Goal: Transaction & Acquisition: Purchase product/service

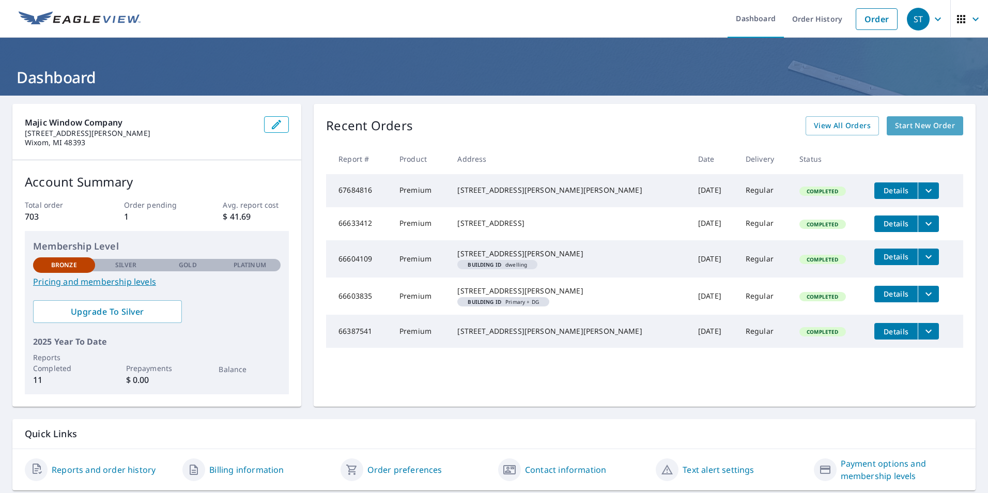
click at [900, 131] on span "Start New Order" at bounding box center [925, 125] width 60 height 13
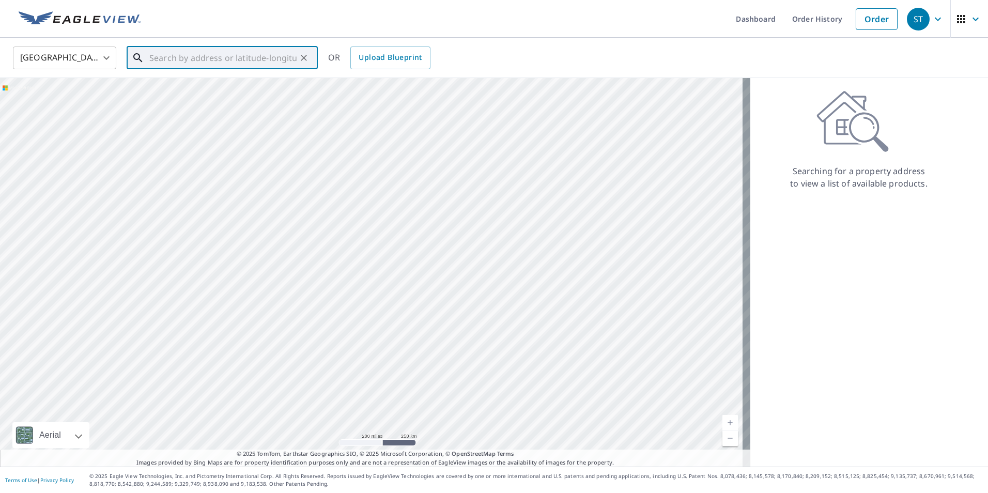
click at [153, 58] on input "text" at bounding box center [222, 57] width 147 height 29
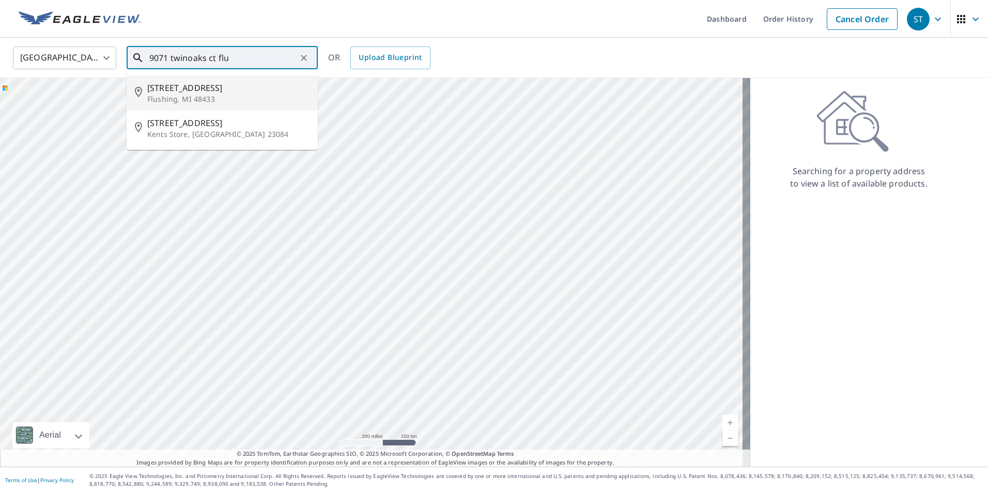
click at [191, 95] on p "Flushing, MI 48433" at bounding box center [228, 99] width 162 height 10
type input "[STREET_ADDRESS]"
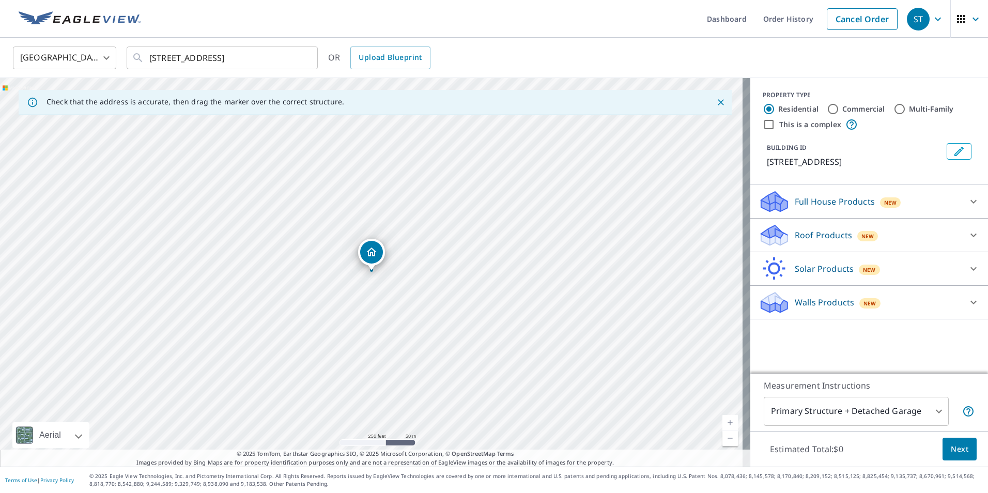
click at [961, 199] on div at bounding box center [973, 201] width 25 height 25
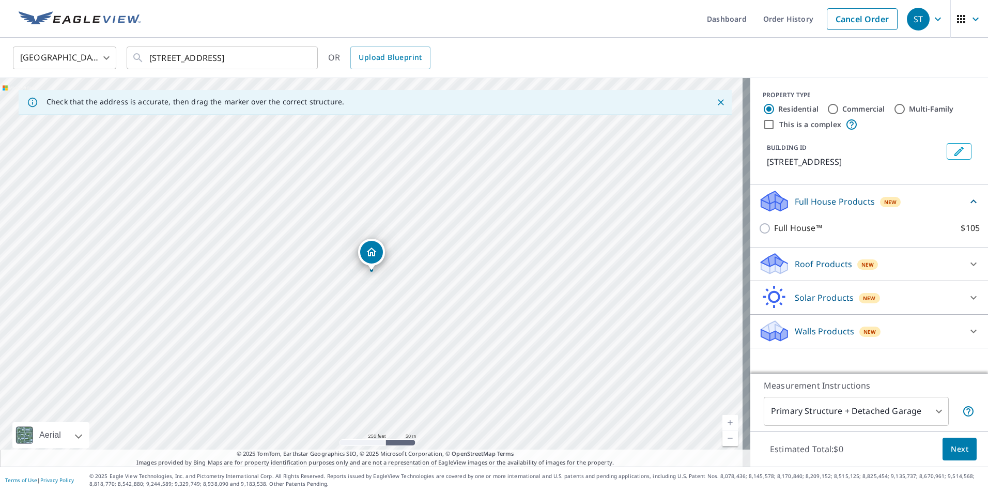
click at [957, 199] on div "Full House Products New" at bounding box center [862, 201] width 209 height 24
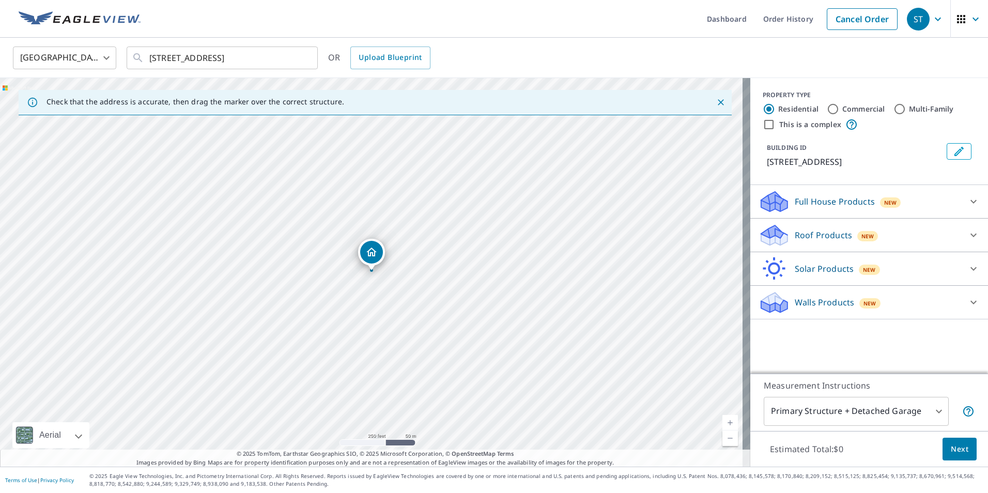
click at [967, 231] on icon at bounding box center [973, 235] width 12 height 12
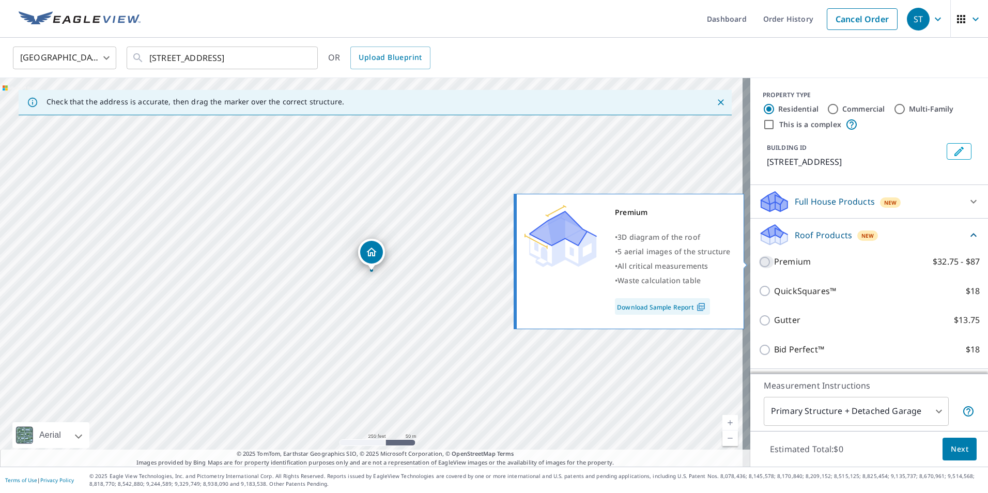
click at [758, 263] on input "Premium $32.75 - $87" at bounding box center [765, 262] width 15 height 12
checkbox input "true"
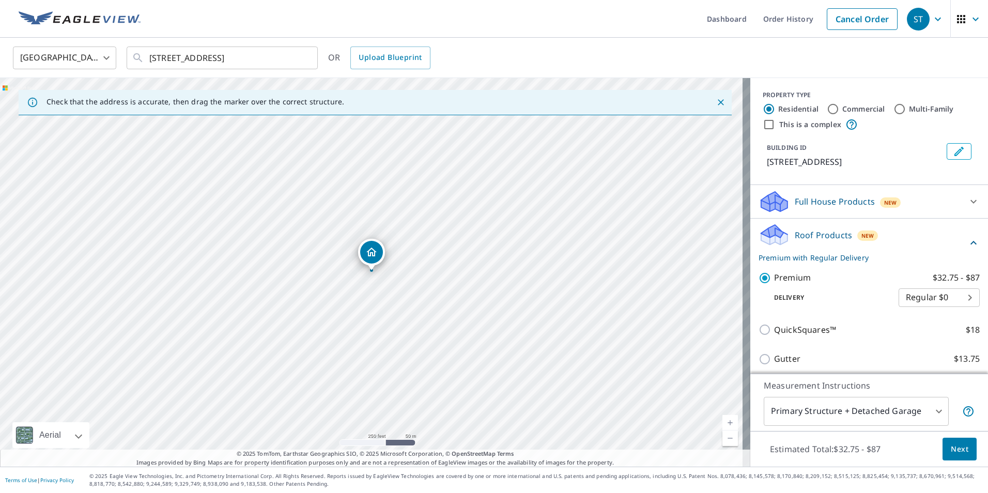
click at [951, 443] on span "Next" at bounding box center [960, 449] width 18 height 13
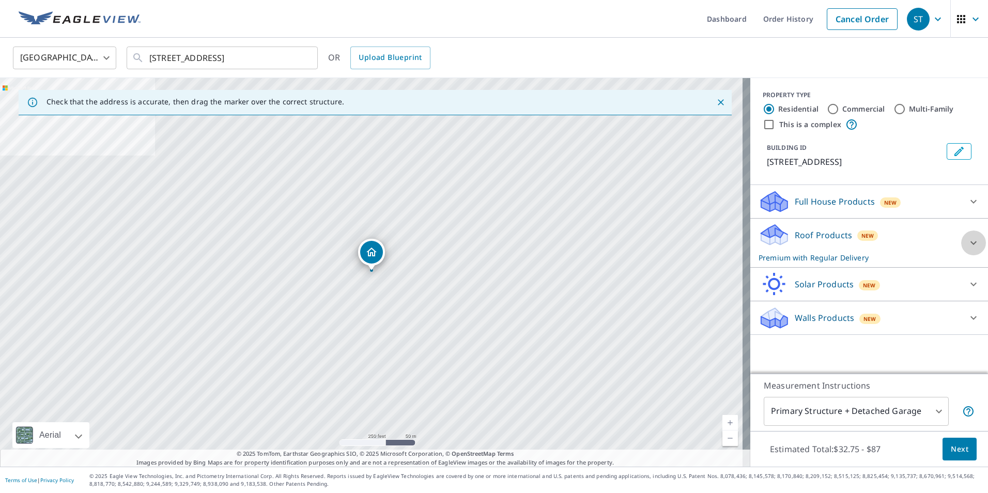
click at [961, 242] on div at bounding box center [973, 242] width 25 height 25
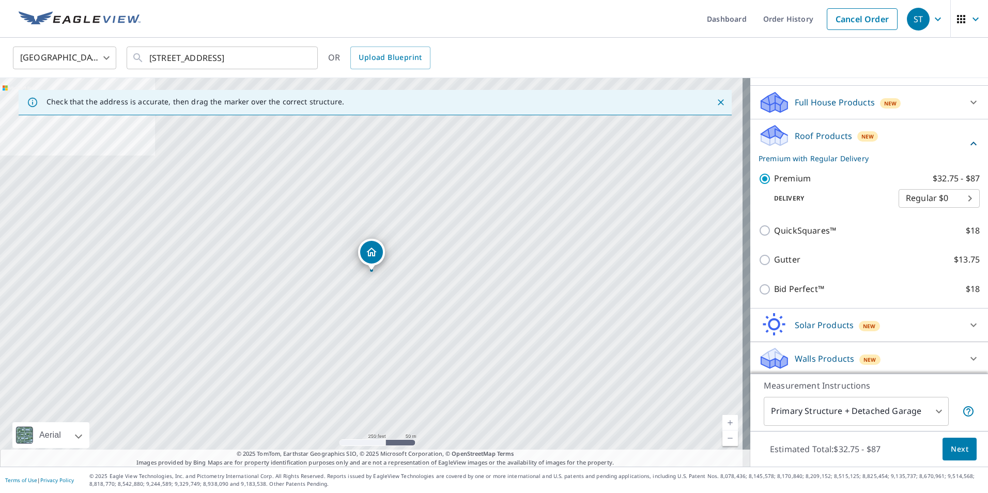
scroll to position [101, 0]
click at [954, 450] on span "Next" at bounding box center [960, 449] width 18 height 13
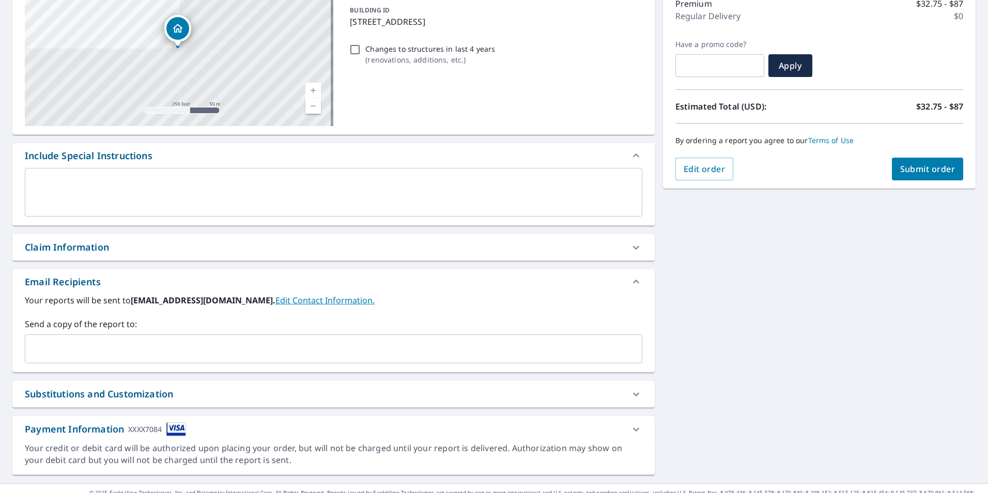
scroll to position [158, 0]
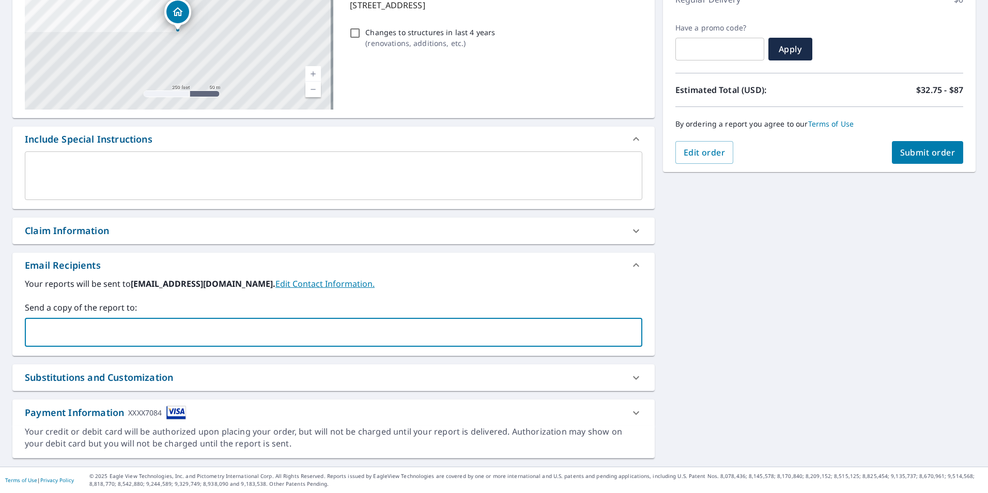
click at [100, 331] on input "text" at bounding box center [325, 332] width 593 height 20
type input "[EMAIL_ADDRESS][DOMAIN_NAME]"
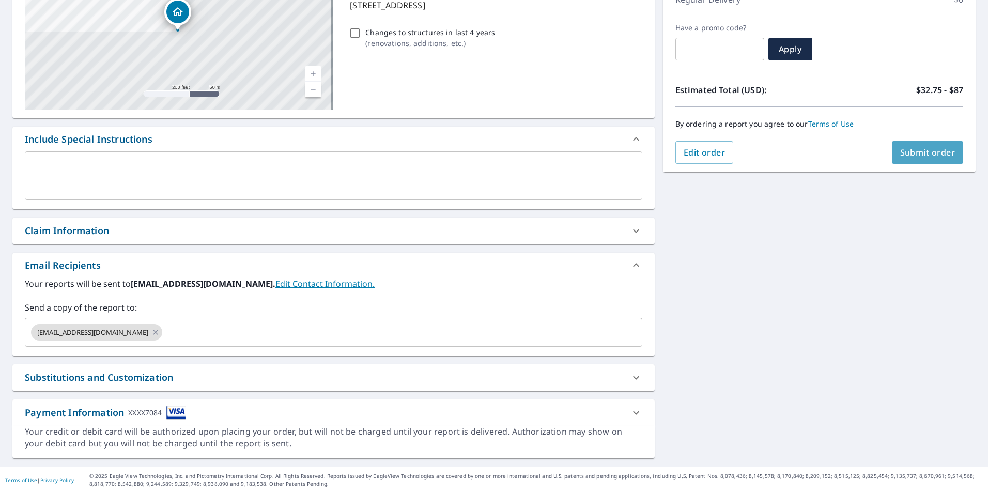
click at [907, 154] on span "Submit order" at bounding box center [927, 152] width 55 height 11
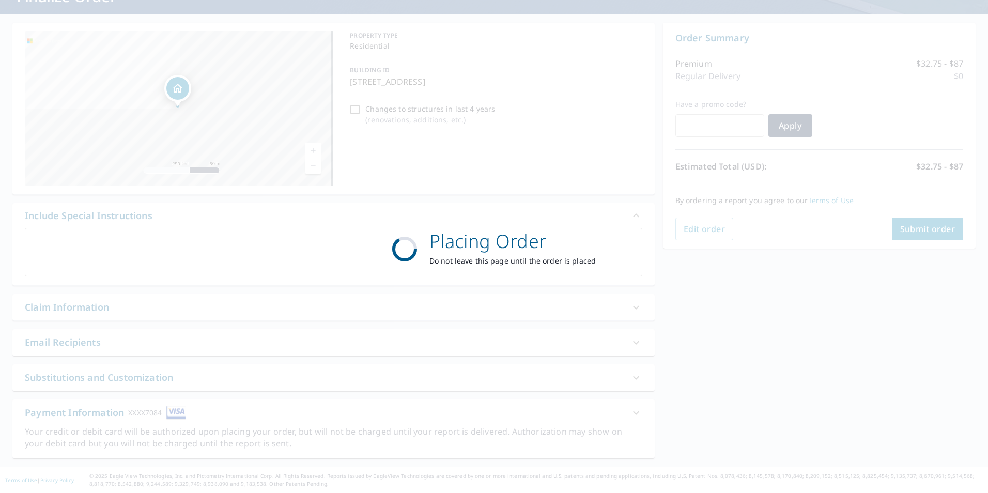
scroll to position [81, 0]
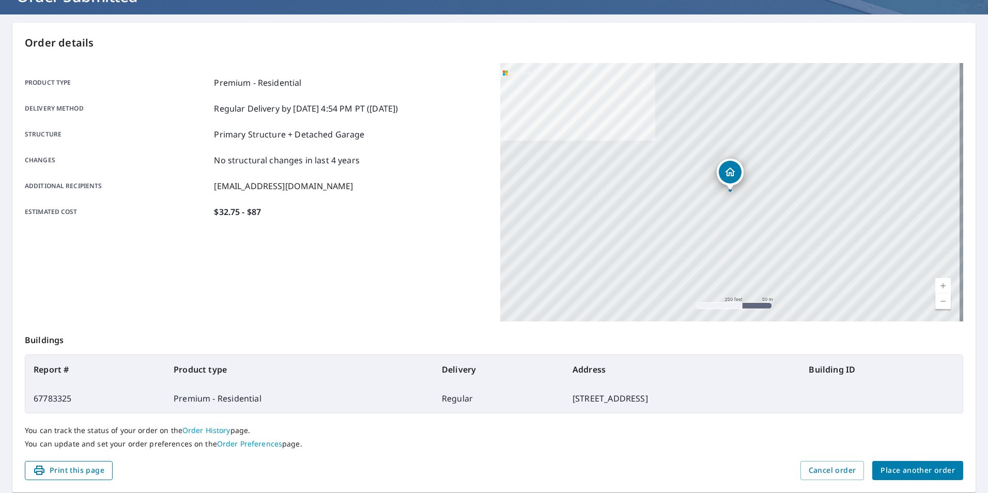
click at [92, 465] on span "Print this page" at bounding box center [68, 470] width 71 height 13
